Goal: Register for event/course

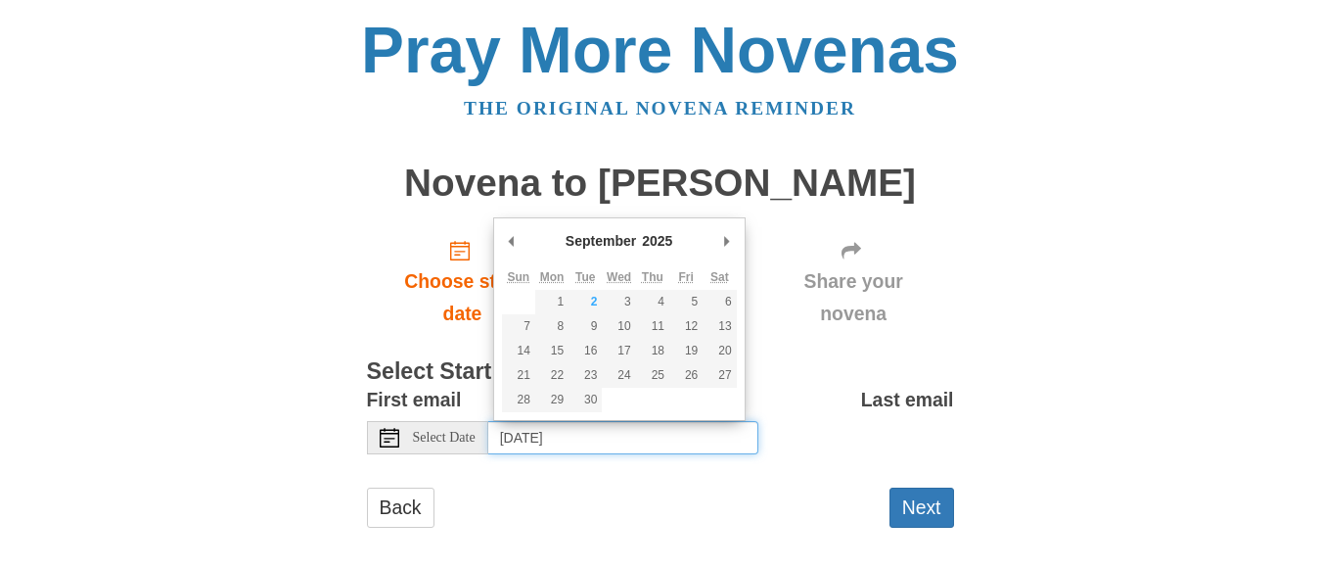
click at [559, 437] on input "Wednesday, September 3rd, 2025" at bounding box center [623, 437] width 270 height 33
type input "Thursday, September 4th"
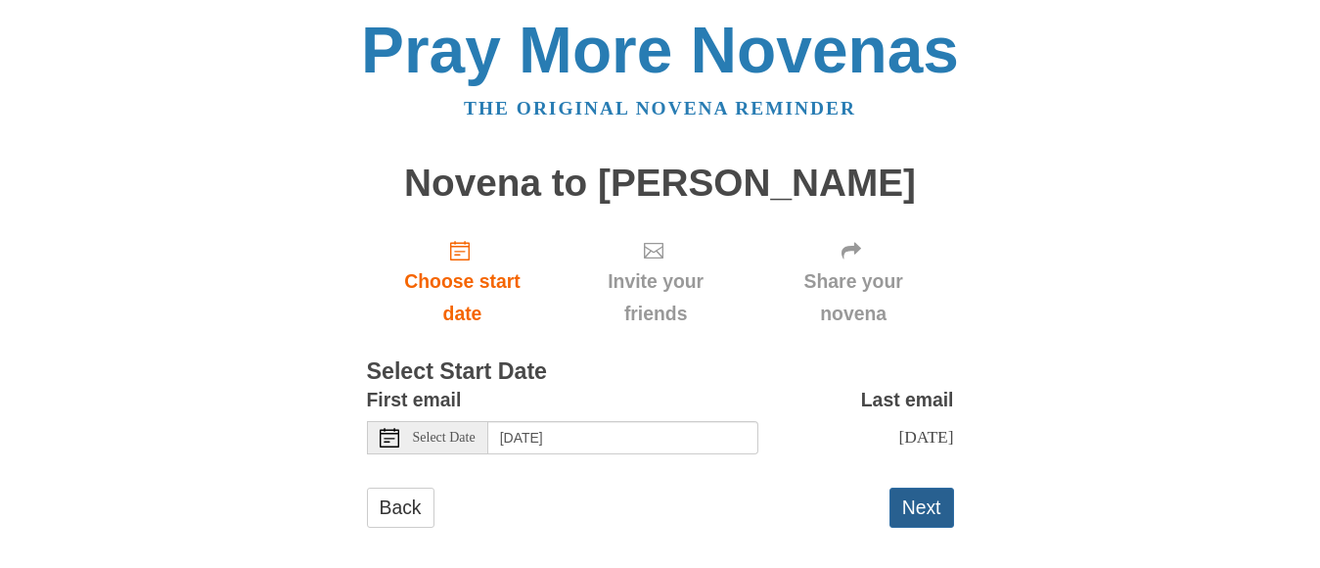
click at [928, 512] on button "Next" at bounding box center [922, 507] width 65 height 40
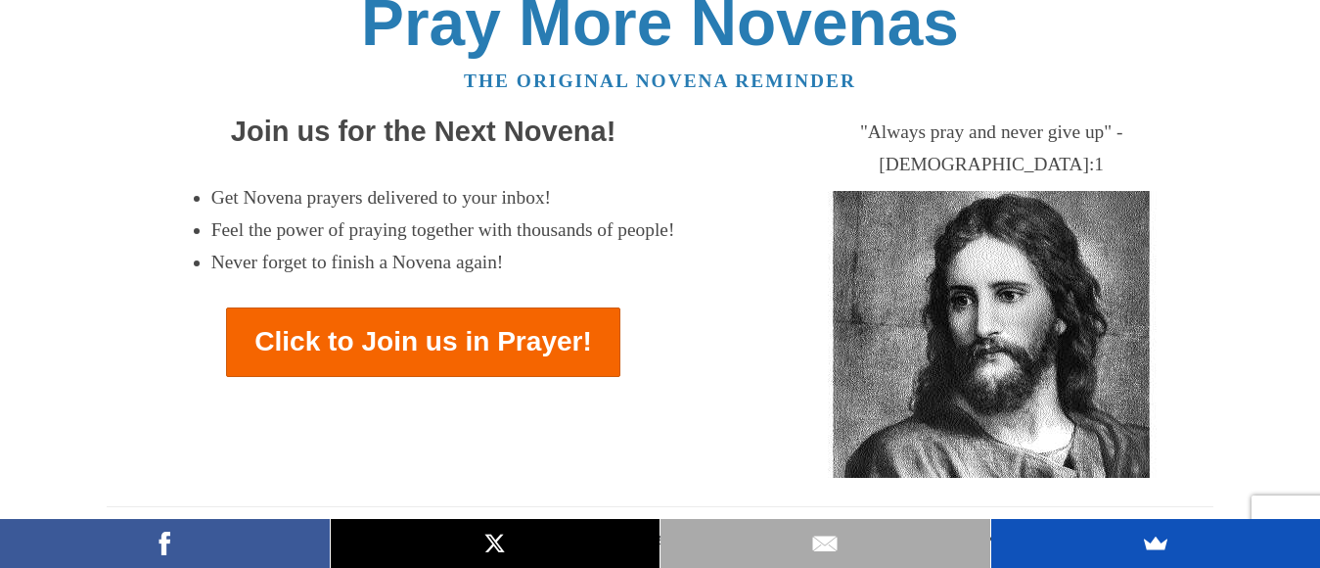
scroll to position [39, 0]
